Goal: Task Accomplishment & Management: Use online tool/utility

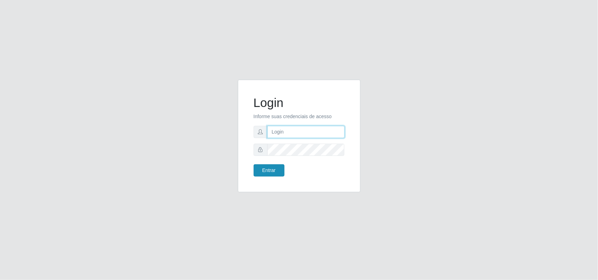
type input "[PERSON_NAME][EMAIL_ADDRESS][DOMAIN_NAME]"
click at [277, 170] on button "Entrar" at bounding box center [268, 171] width 31 height 12
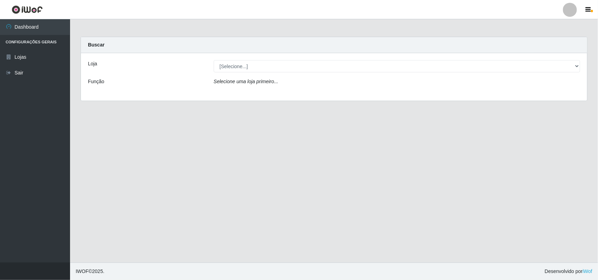
click at [267, 74] on div "Loja [Selecione...] Extrabom - Loja 01 Centro de Distribuição Função Selecione …" at bounding box center [334, 77] width 506 height 48
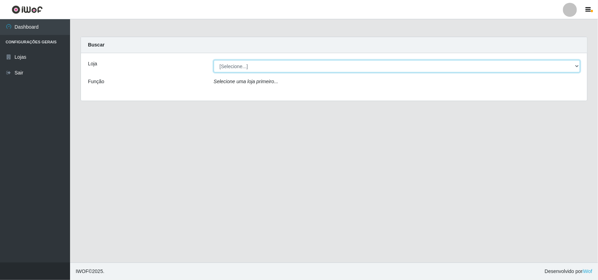
click at [267, 70] on select "[Selecione...] Extrabom - Loja 01 Centro de Distribuição" at bounding box center [397, 66] width 366 height 12
select select "435"
click at [214, 60] on select "[Selecione...] Extrabom - Loja 01 Centro de Distribuição" at bounding box center [397, 66] width 366 height 12
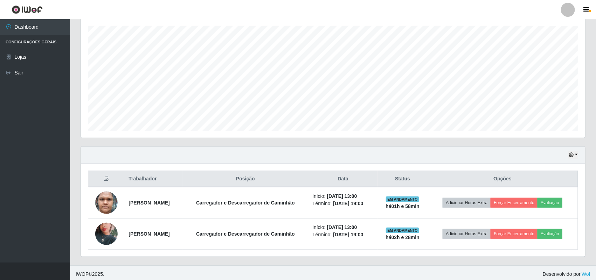
scroll to position [123, 0]
